Goal: Check status: Check status

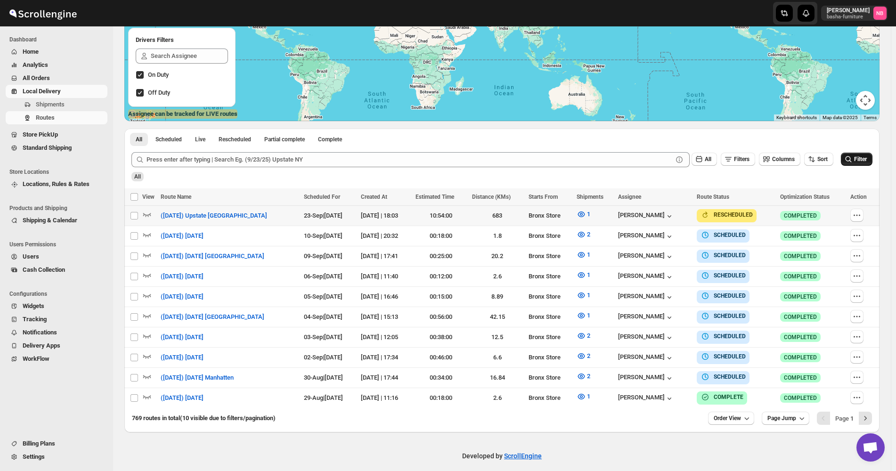
scroll to position [158, 0]
click at [853, 158] on icon "submit" at bounding box center [848, 159] width 9 height 9
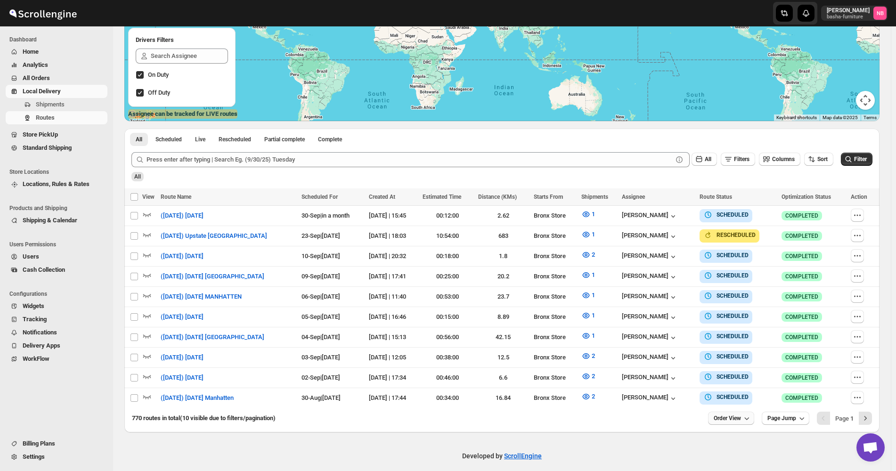
click at [749, 415] on icon "button" at bounding box center [746, 418] width 9 height 9
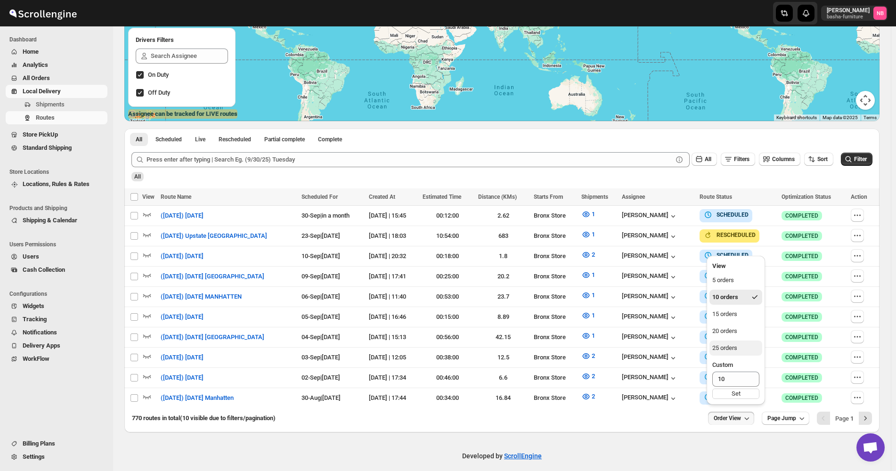
click at [744, 353] on button "25 orders" at bounding box center [735, 348] width 53 height 15
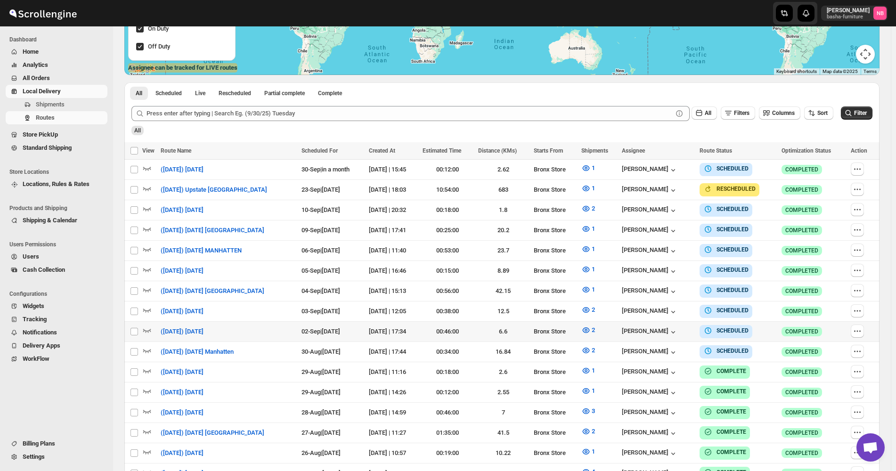
scroll to position [236, 0]
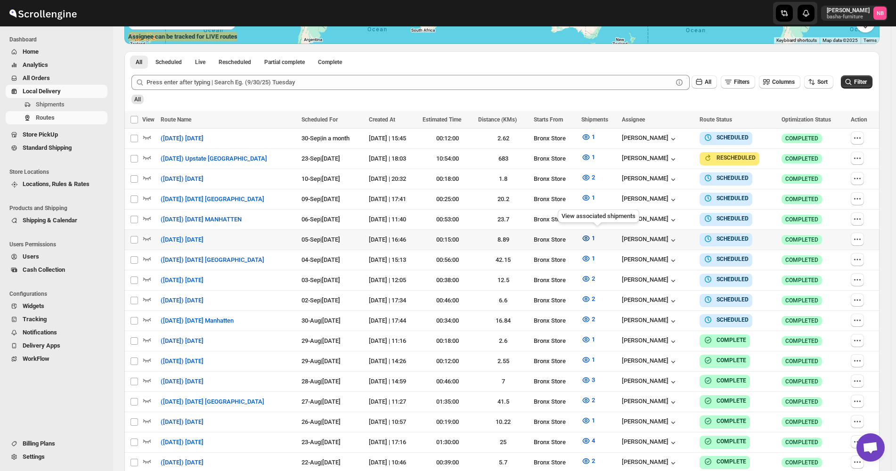
click at [591, 239] on icon "button" at bounding box center [585, 238] width 9 height 9
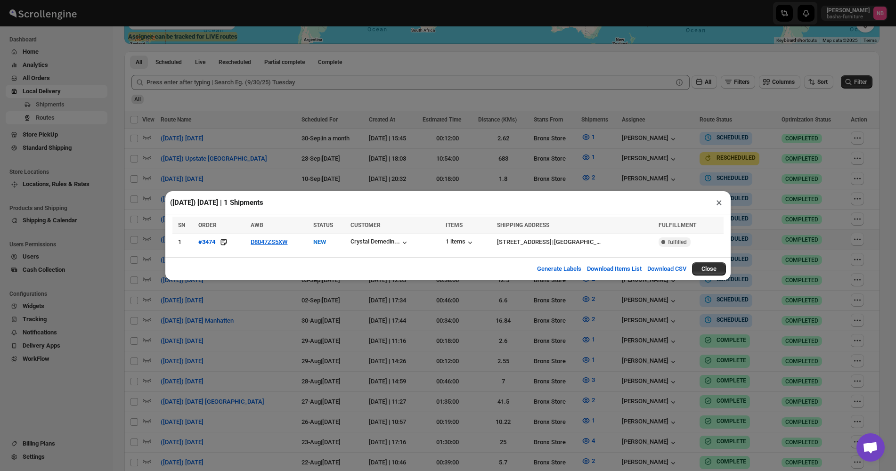
click at [408, 170] on div "([DATE]) [DATE] | 1 Shipments × SN ORDER AWB STATUS CUSTOMER ITEMS SHIPPING ADD…" at bounding box center [448, 235] width 896 height 471
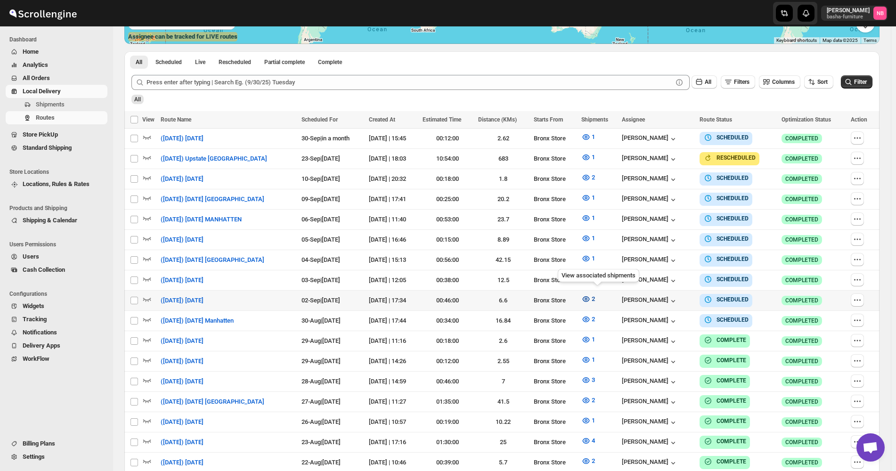
click at [589, 296] on icon "button" at bounding box center [585, 299] width 7 height 6
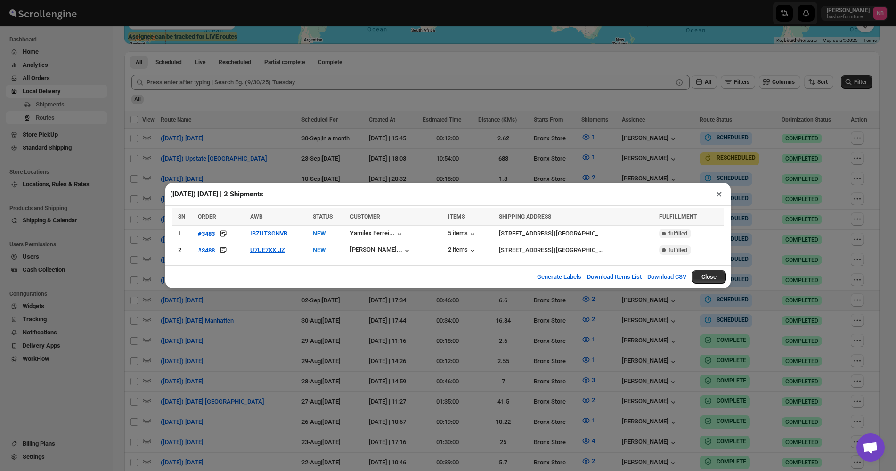
click at [781, 199] on div "([DATE]) [DATE] | 2 Shipments × SN ORDER AWB STATUS CUSTOMER ITEMS SHIPPING ADD…" at bounding box center [448, 235] width 896 height 471
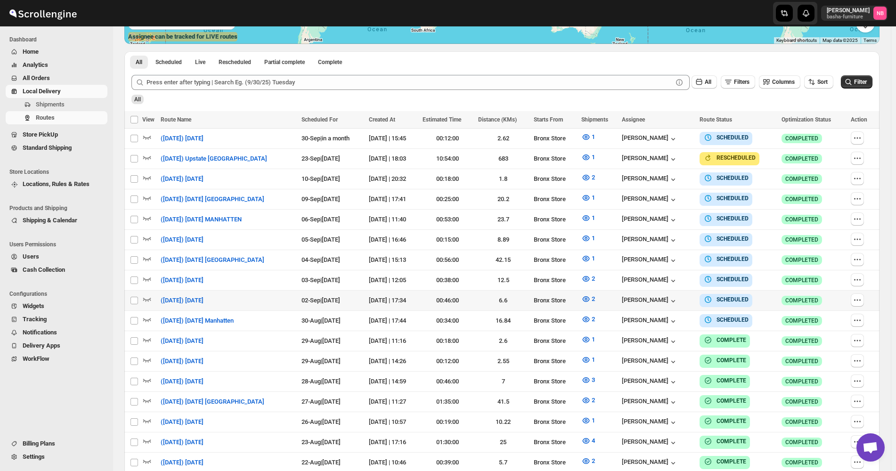
click at [742, 99] on div "All" at bounding box center [501, 96] width 743 height 16
click at [551, 65] on div "All Scheduled Live Rescheduled Partial complete Complete More views All Schedul…" at bounding box center [501, 59] width 755 height 16
click at [565, 239] on div "Bronx Store" at bounding box center [554, 239] width 41 height 9
click at [264, 238] on div "([DATE]) [DATE]" at bounding box center [228, 239] width 135 height 9
